Goal: Information Seeking & Learning: Learn about a topic

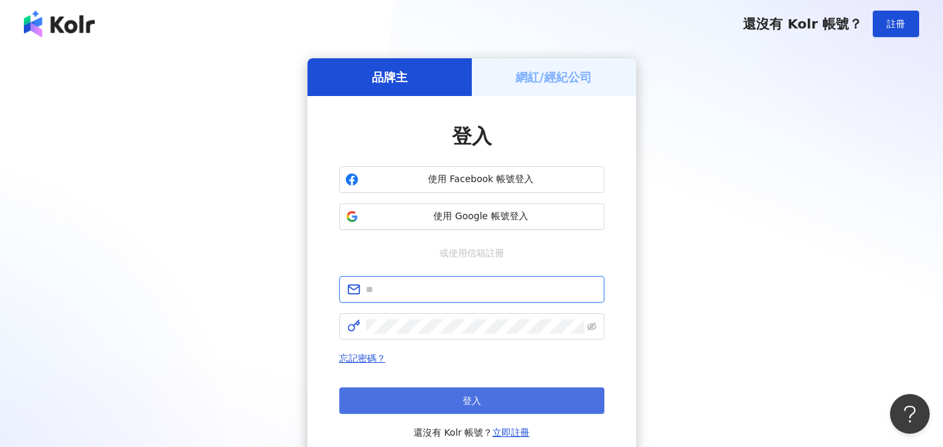
type input "**********"
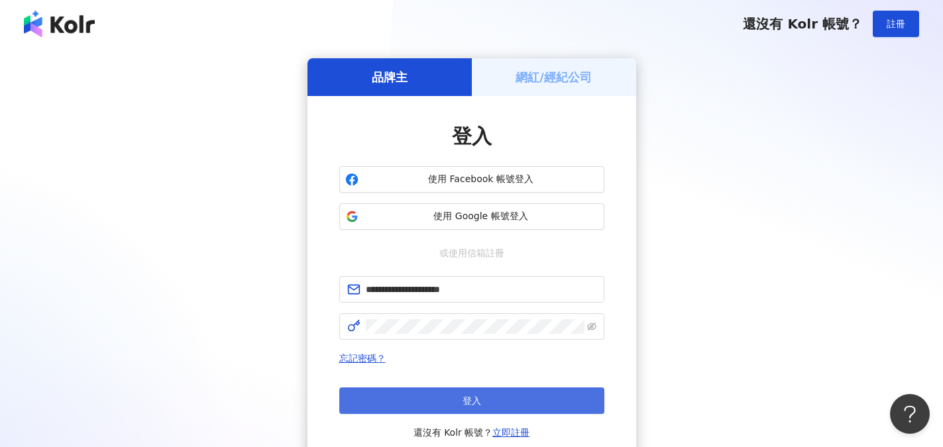
click at [472, 400] on span "登入" at bounding box center [471, 400] width 19 height 11
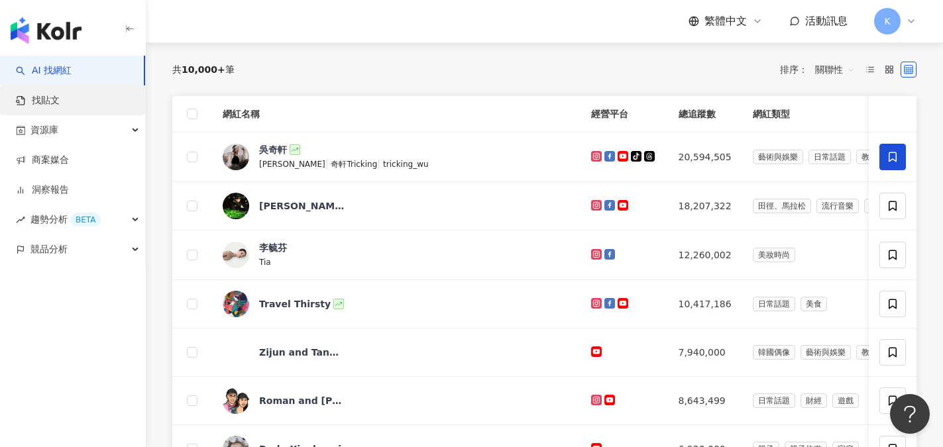
scroll to position [132, 0]
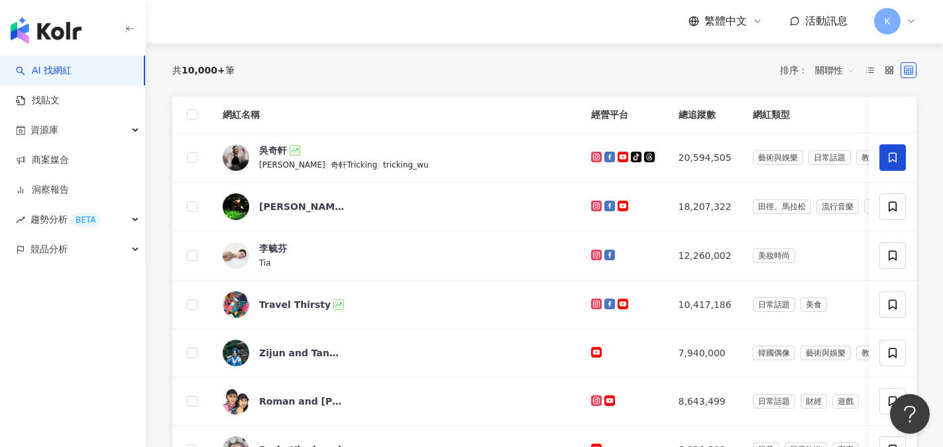
click at [54, 72] on link "AI 找網紅" at bounding box center [44, 70] width 56 height 13
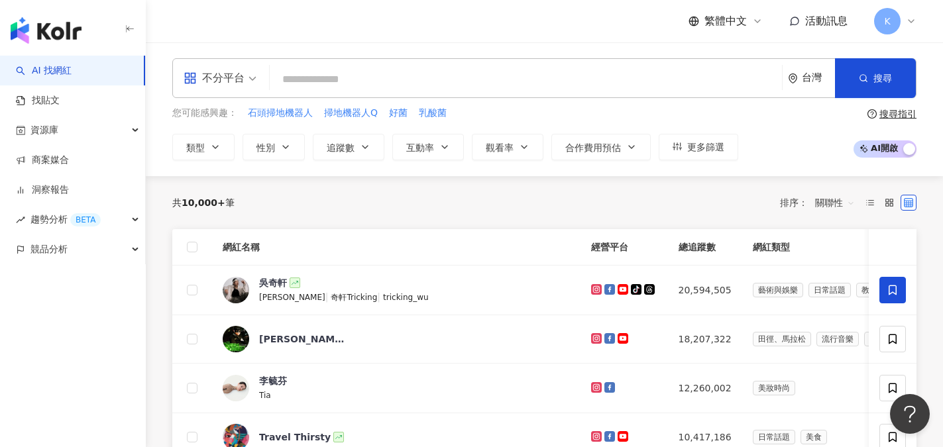
click at [338, 81] on input "search" at bounding box center [525, 79] width 501 height 25
click at [790, 79] on icon "environment" at bounding box center [793, 79] width 10 height 10
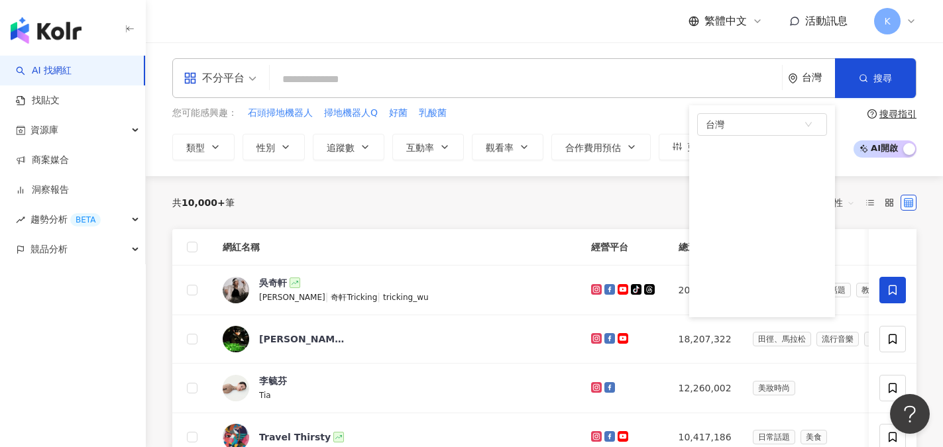
click at [654, 83] on input "search" at bounding box center [525, 79] width 501 height 25
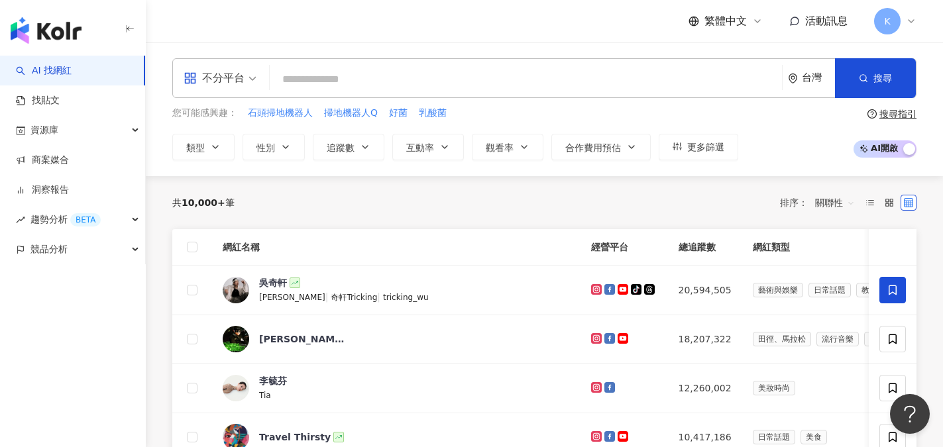
click at [208, 162] on div "不分平台 台灣 搜尋 您可能感興趣： 石頭掃地機器人 掃地機器人Q 好菌 乳酸菌 類型 性別 追蹤數 互動率 觀看率 合作費用預估 更多篩選 搜尋指引 AI …" at bounding box center [544, 109] width 797 height 134
click at [214, 158] on button "類型" at bounding box center [203, 147] width 62 height 26
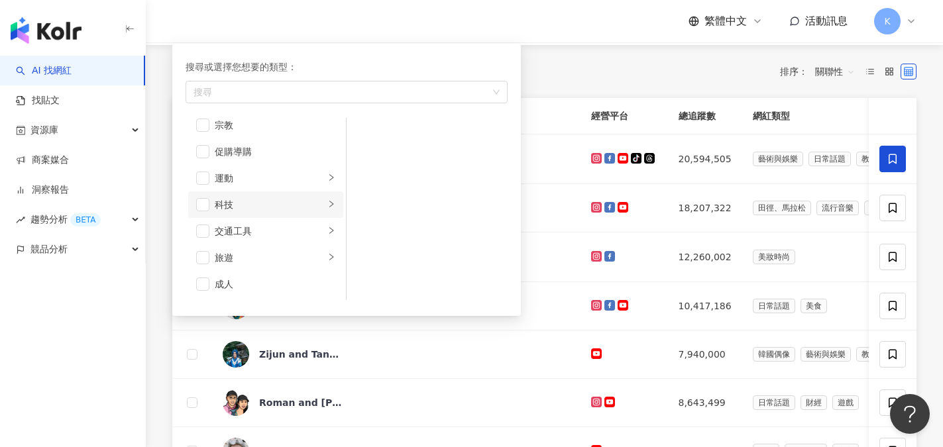
scroll to position [132, 0]
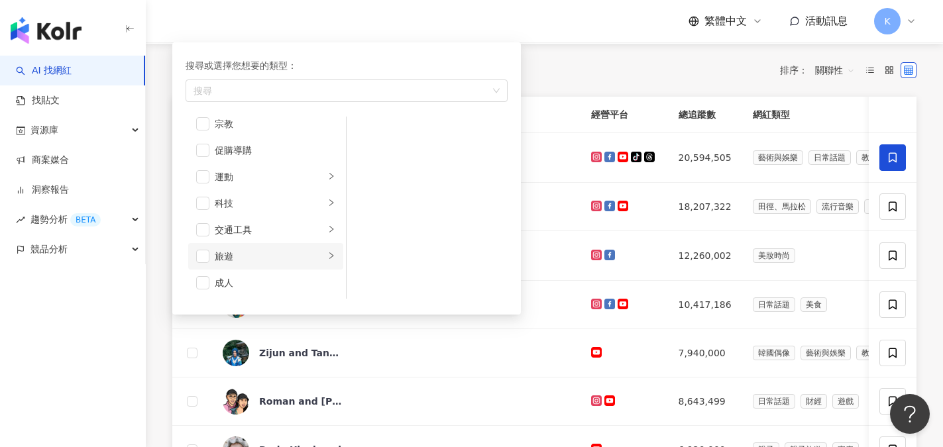
click at [276, 254] on div "旅遊" at bounding box center [270, 256] width 110 height 15
click at [202, 253] on span "button" at bounding box center [202, 256] width 13 height 13
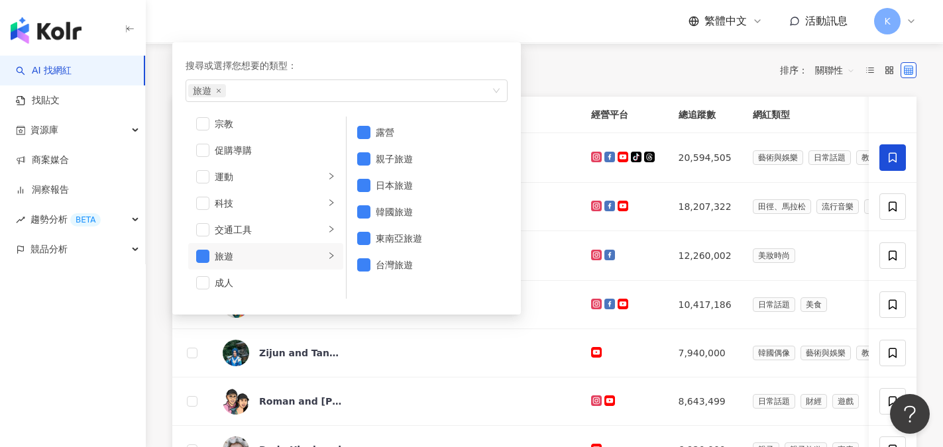
click at [606, 73] on div "共 10,000+ 筆 排序： 關聯性" at bounding box center [544, 70] width 744 height 21
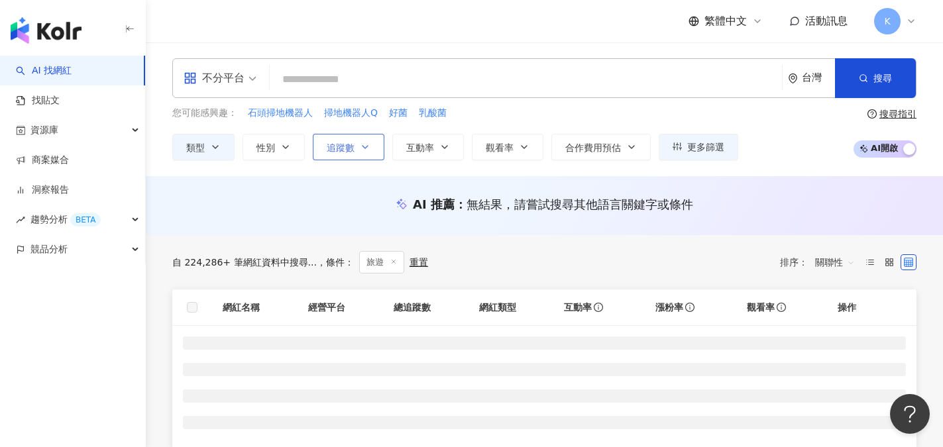
click at [356, 146] on button "追蹤數" at bounding box center [349, 147] width 72 height 26
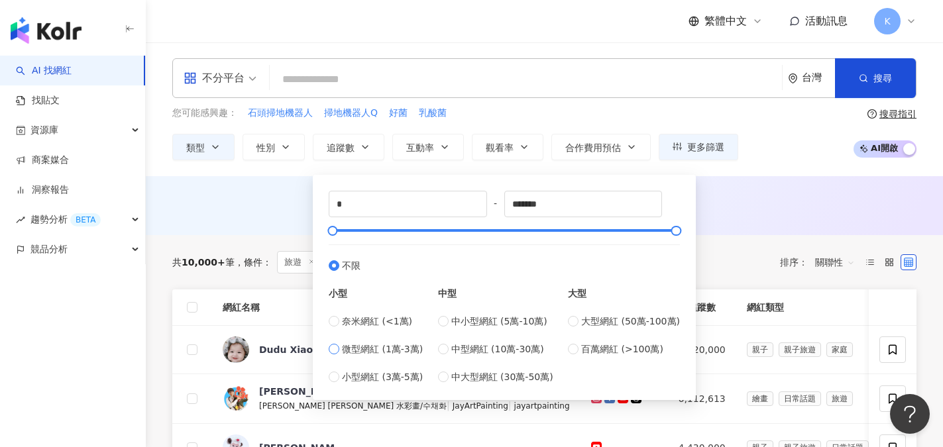
type input "*****"
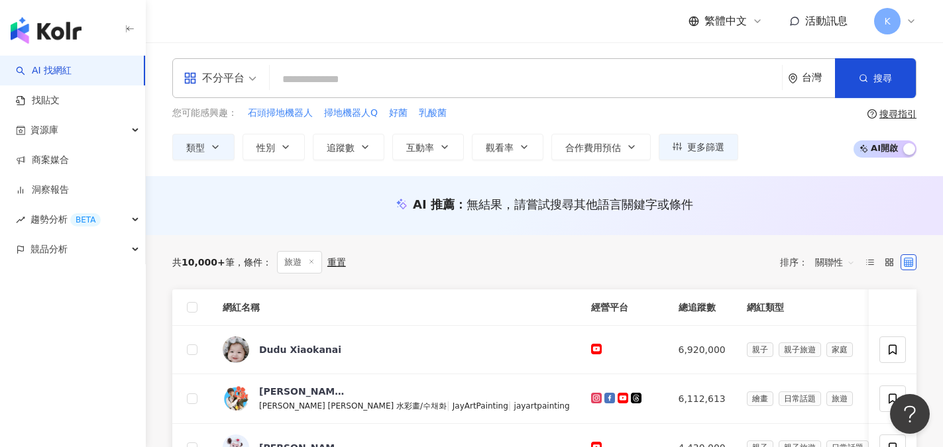
click at [499, 115] on div "您可能感興趣： 石頭掃地機器人 掃地機器人Q 好菌 乳酸菌" at bounding box center [455, 113] width 566 height 15
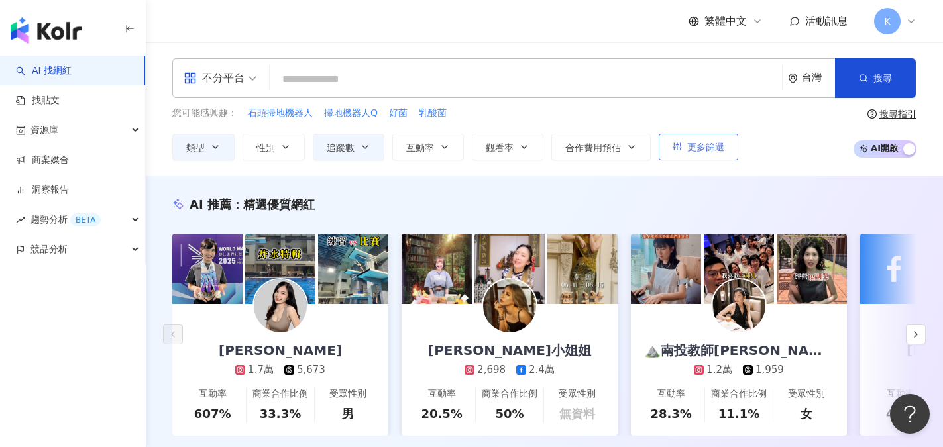
click at [685, 144] on button "更多篩選" at bounding box center [697, 147] width 79 height 26
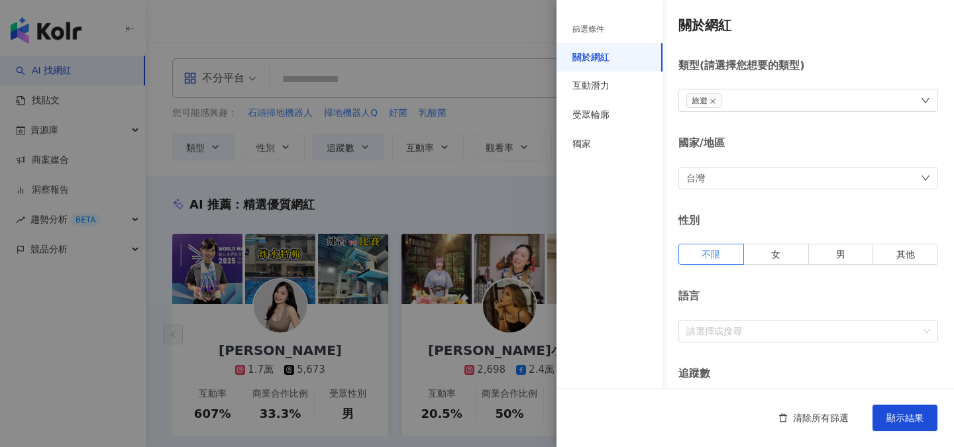
click at [731, 179] on div "台灣" at bounding box center [808, 178] width 260 height 23
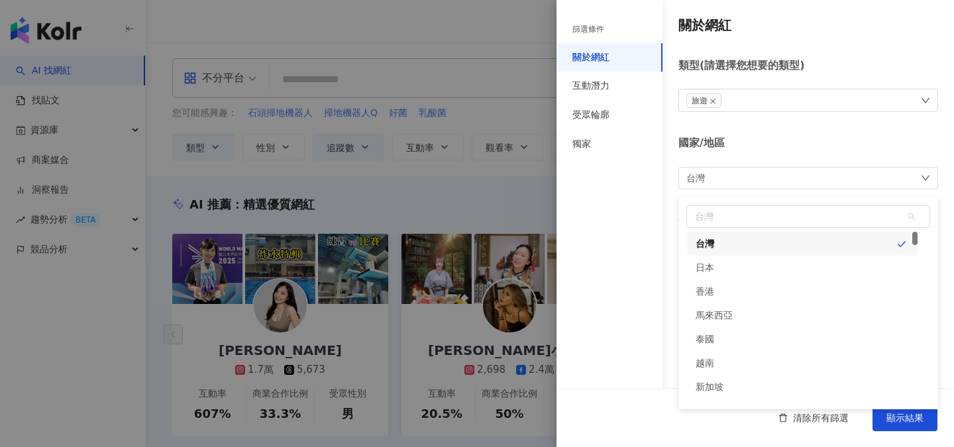
click at [733, 178] on div "台灣 台灣 tw jp 台灣 日本 [GEOGRAPHIC_DATA] 新加坡 韓國" at bounding box center [808, 178] width 260 height 23
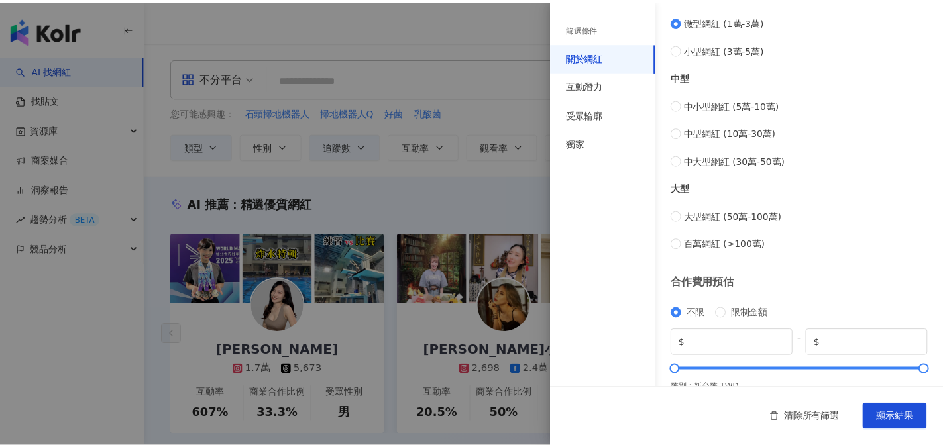
scroll to position [554, 0]
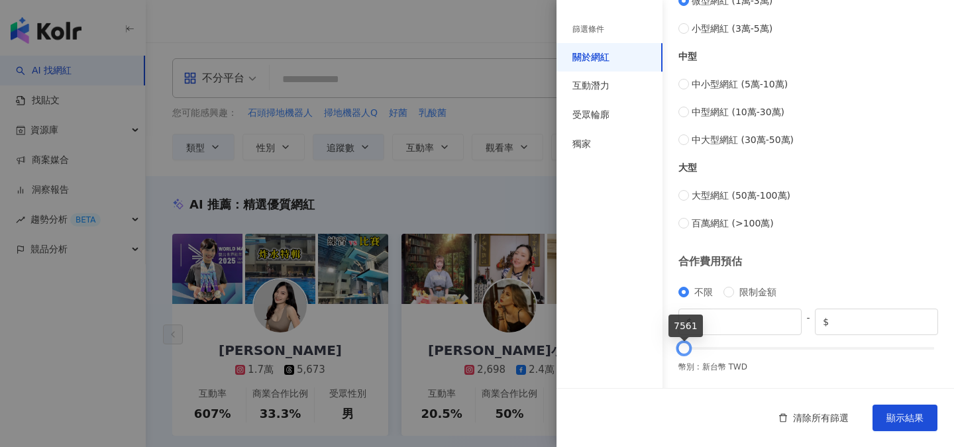
type input "****"
drag, startPoint x: 921, startPoint y: 346, endPoint x: 682, endPoint y: 352, distance: 239.9
click at [682, 352] on div at bounding box center [683, 348] width 7 height 7
click at [908, 425] on button "顯示結果" at bounding box center [904, 418] width 65 height 26
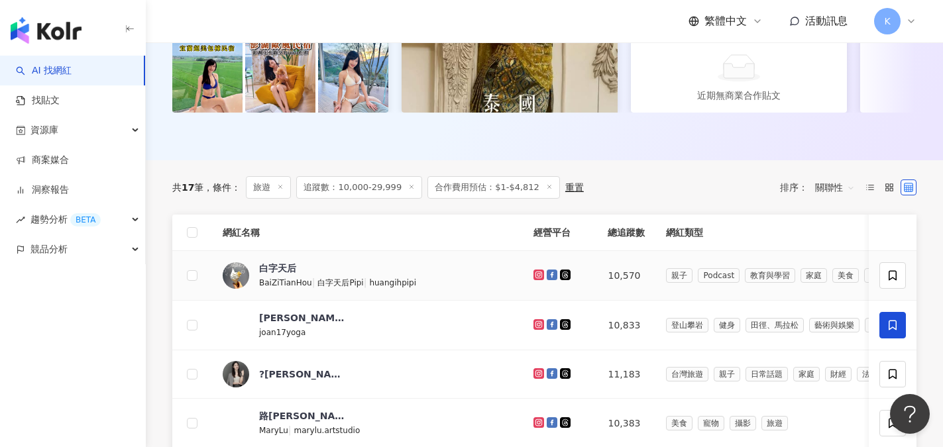
scroll to position [331, 0]
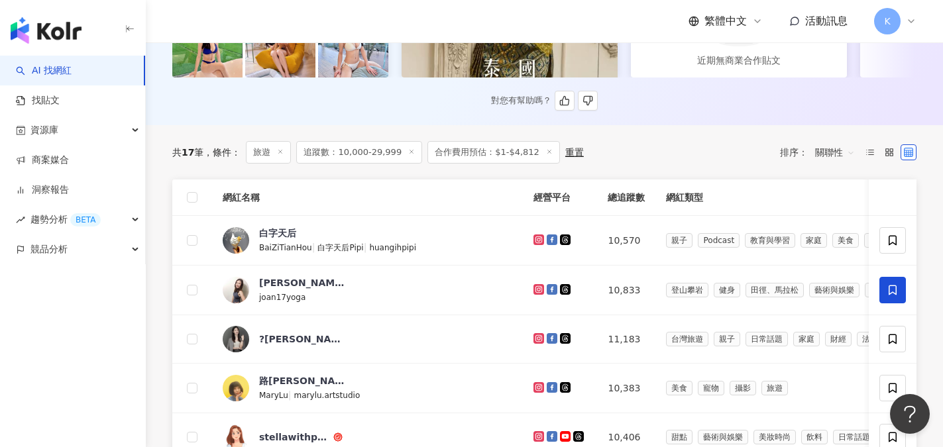
click at [701, 111] on div "對您有幫助嗎？" at bounding box center [544, 101] width 744 height 20
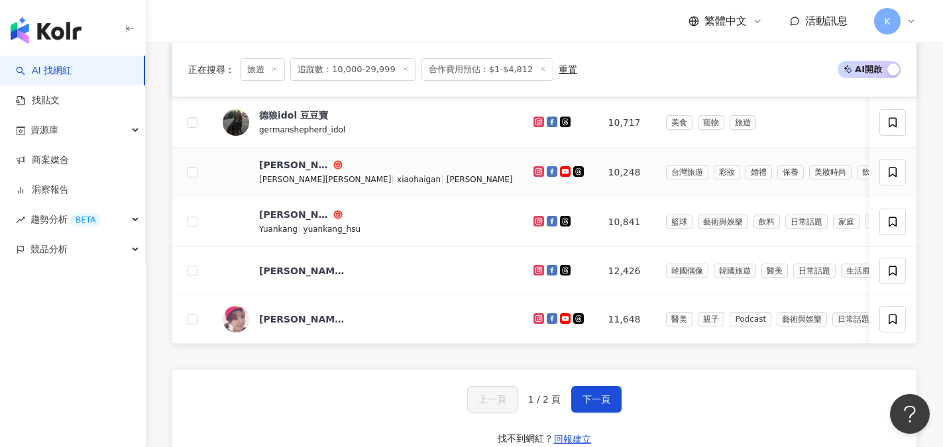
scroll to position [795, 0]
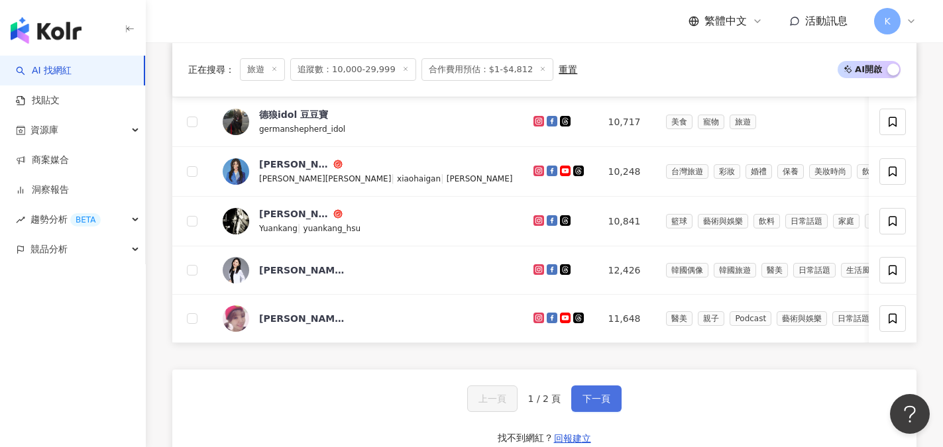
click at [591, 404] on span "下一頁" at bounding box center [596, 398] width 28 height 11
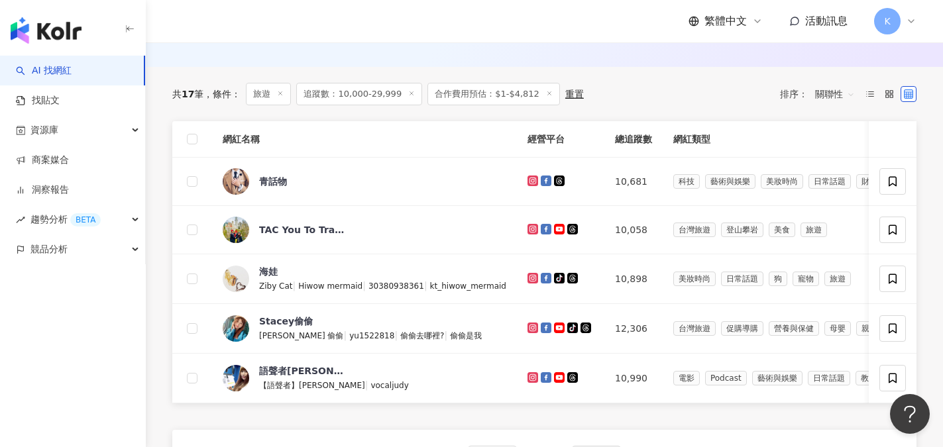
scroll to position [389, 0]
click at [886, 93] on rect at bounding box center [887, 92] width 3 height 3
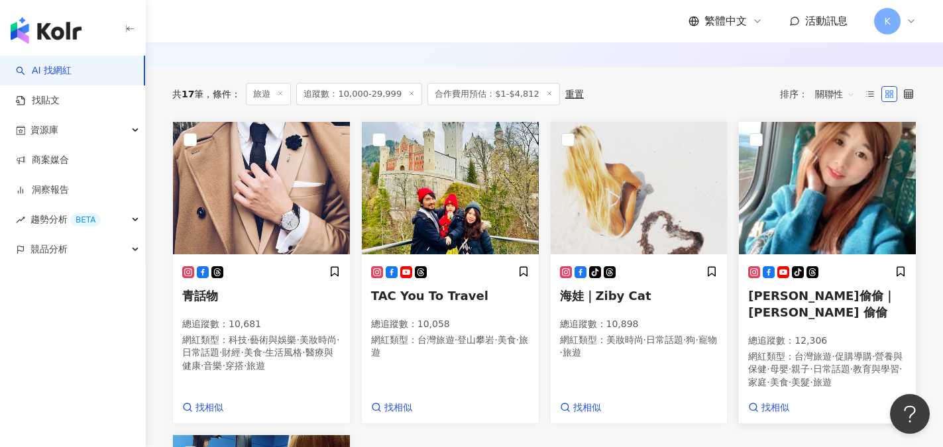
click at [821, 307] on span "[PERSON_NAME]偷偷｜[PERSON_NAME] 偷偷" at bounding box center [821, 304] width 146 height 30
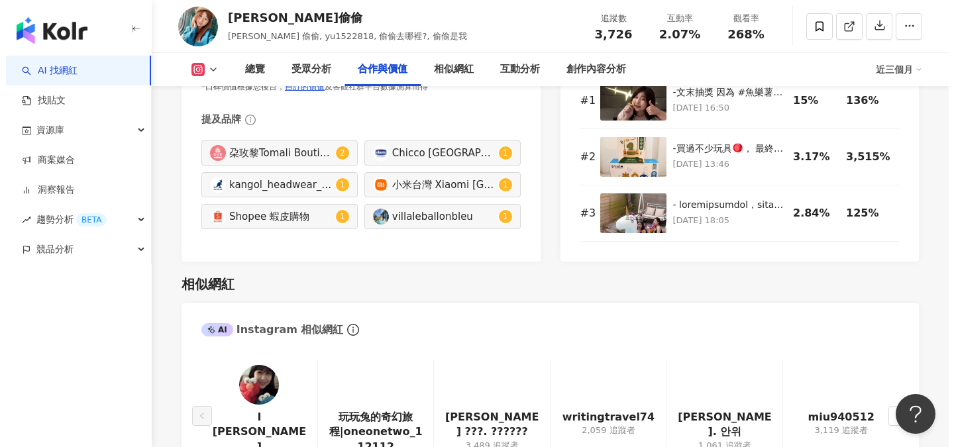
scroll to position [1987, 0]
